Goal: Find specific page/section: Find specific page/section

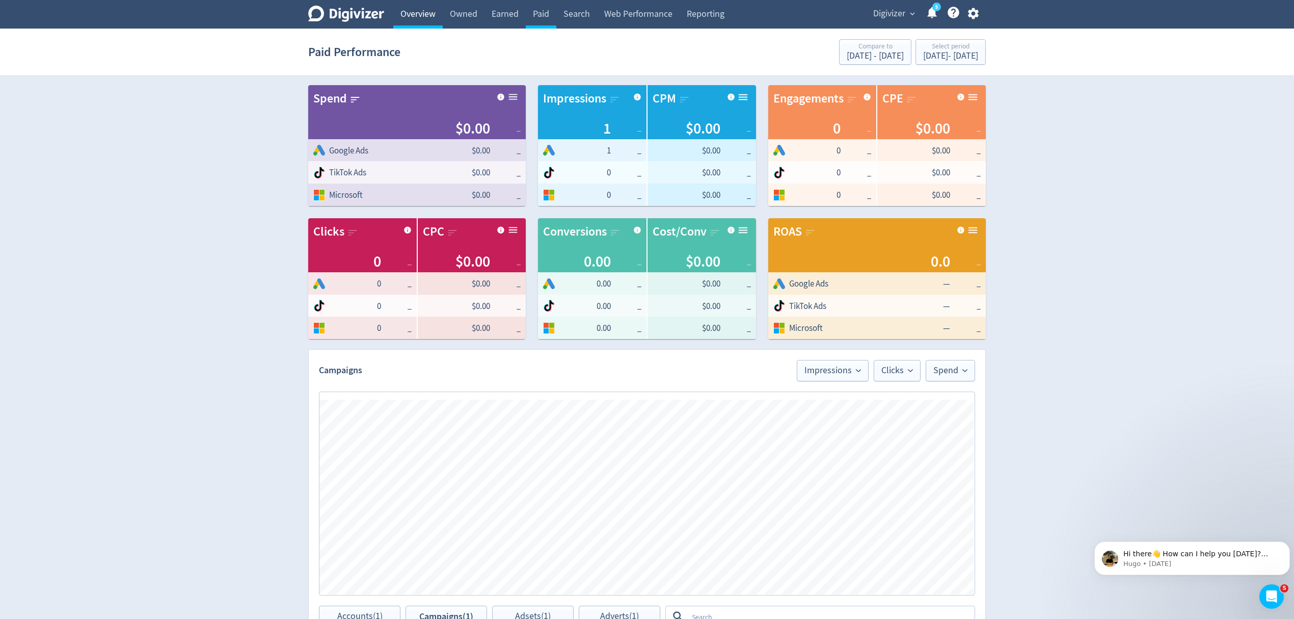
click at [415, 14] on link "Overview" at bounding box center [417, 14] width 49 height 29
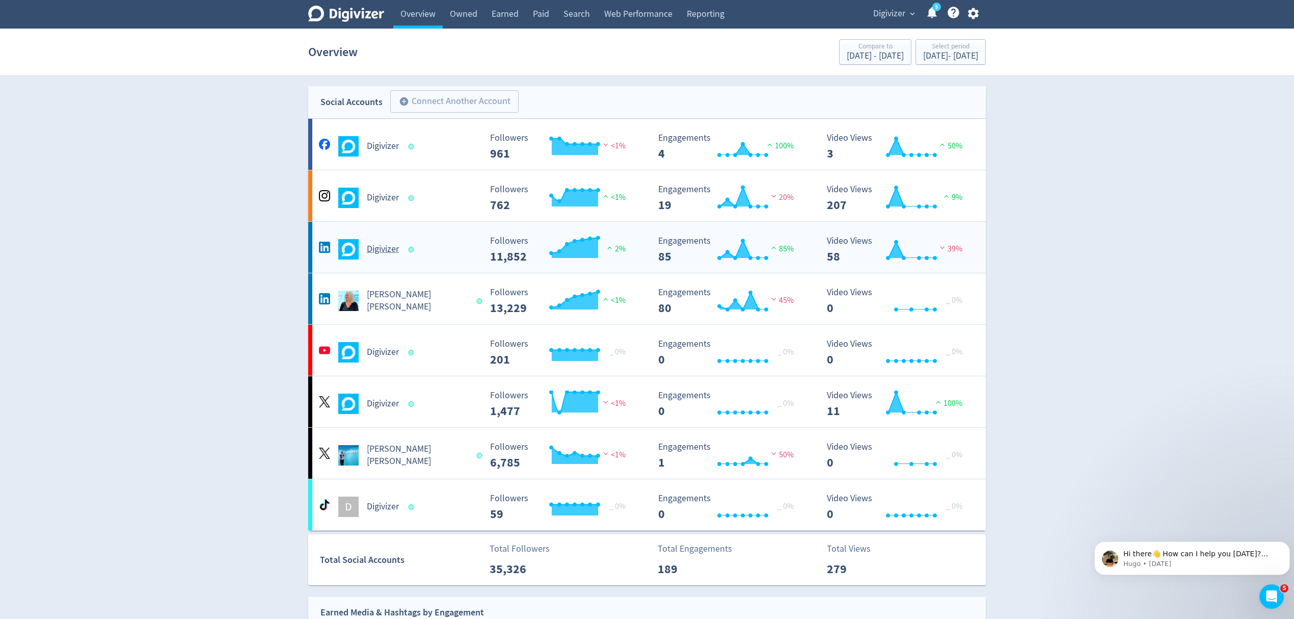
click at [441, 248] on div "Digivizer" at bounding box center [398, 249] width 165 height 20
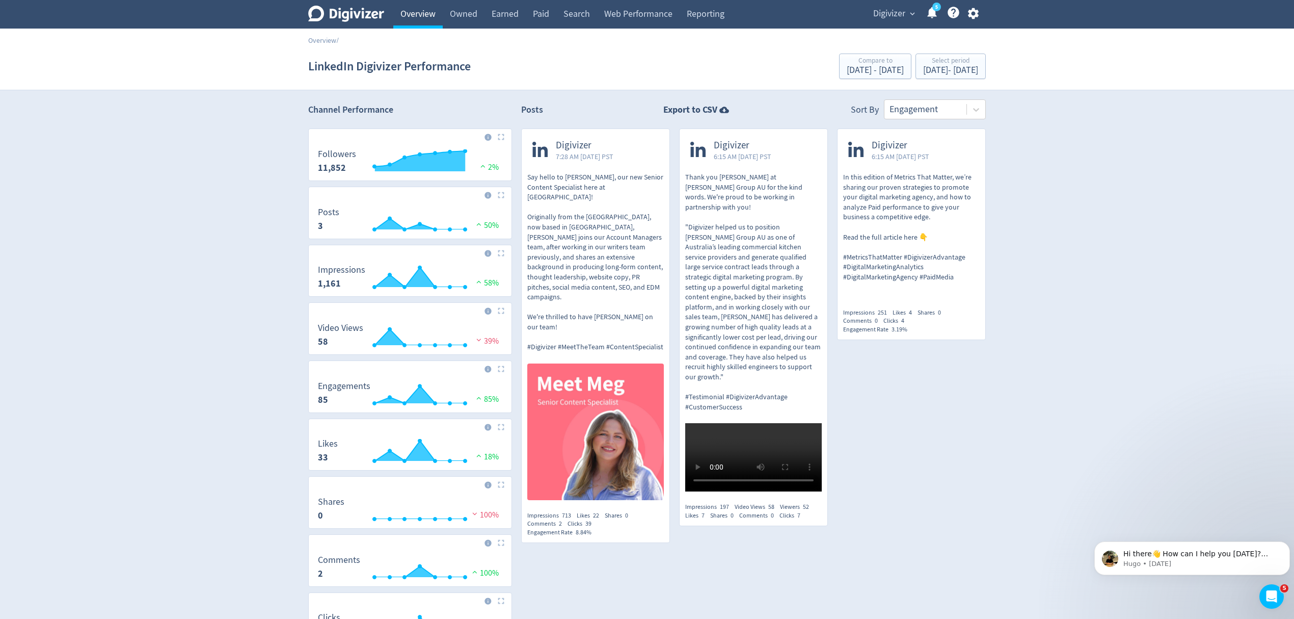
click at [418, 15] on link "Overview" at bounding box center [417, 14] width 49 height 29
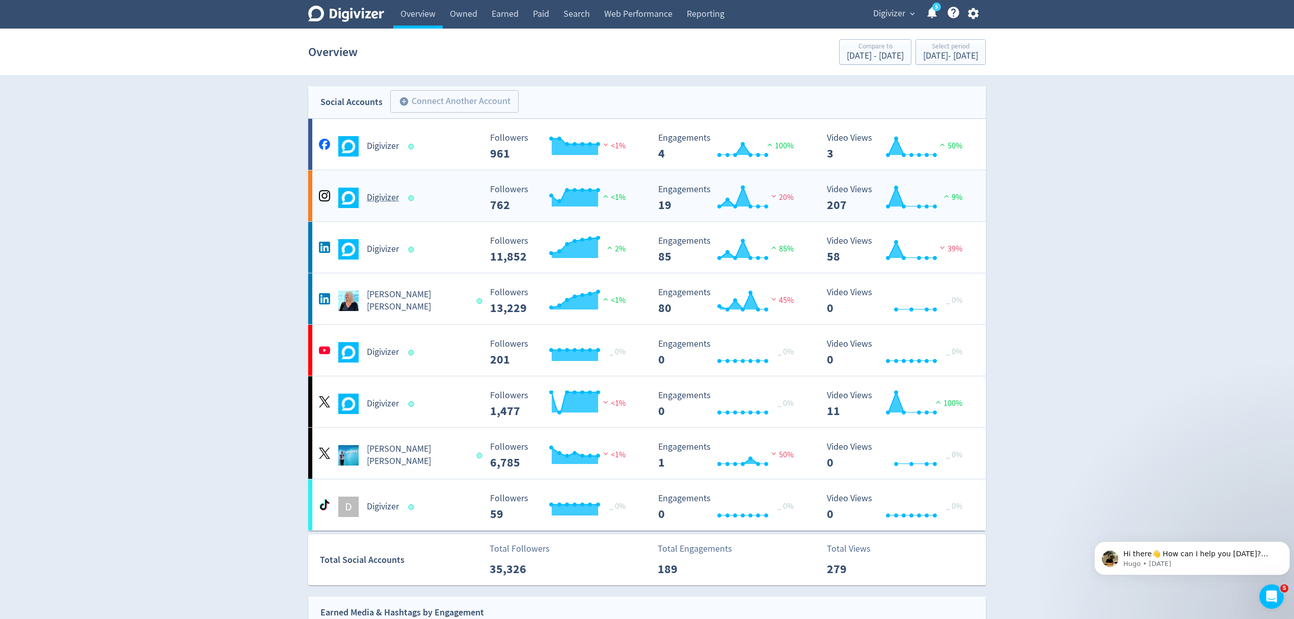
click at [418, 208] on div "Digivizer Created with Highcharts 10.3.3 Followers 762 <1% Created with Highcha…" at bounding box center [647, 195] width 678 height 51
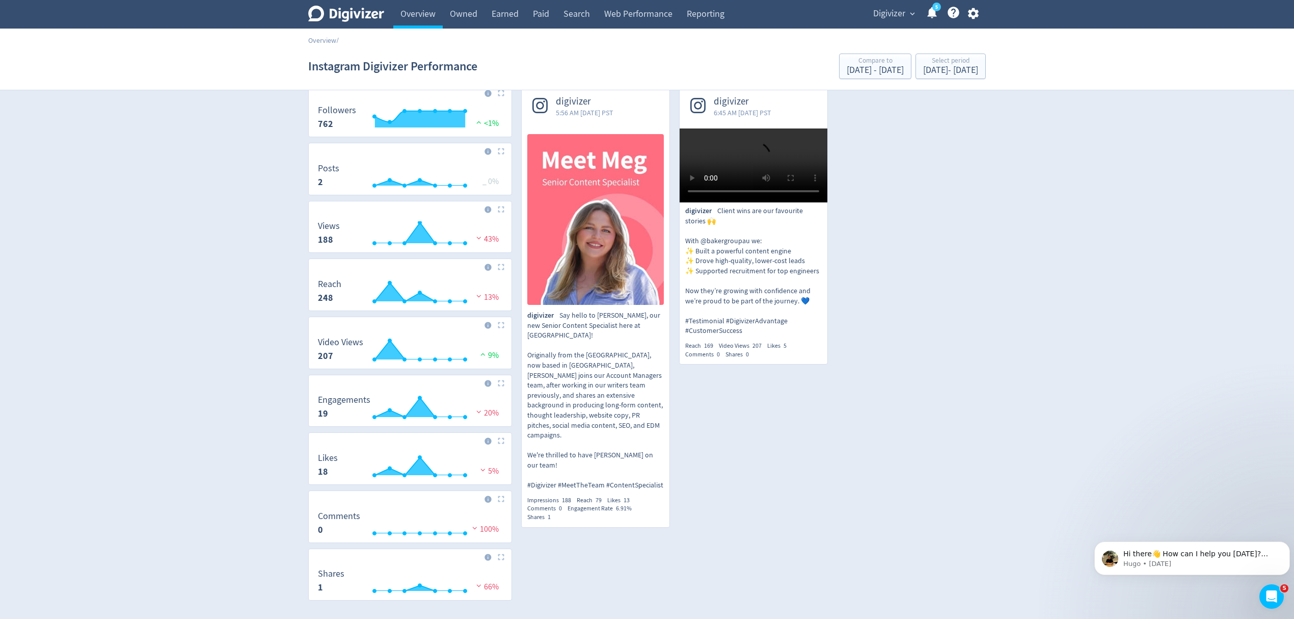
scroll to position [68, 0]
